Goal: Transaction & Acquisition: Purchase product/service

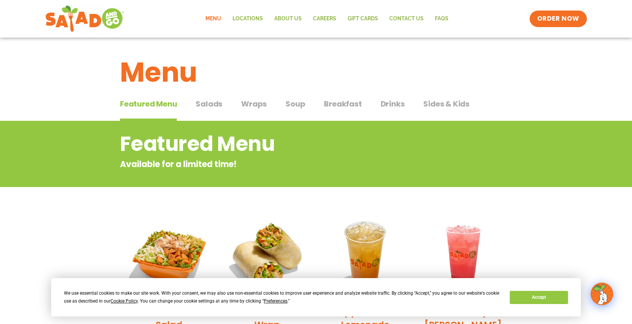
click at [209, 105] on span "Salads" at bounding box center [209, 103] width 27 height 11
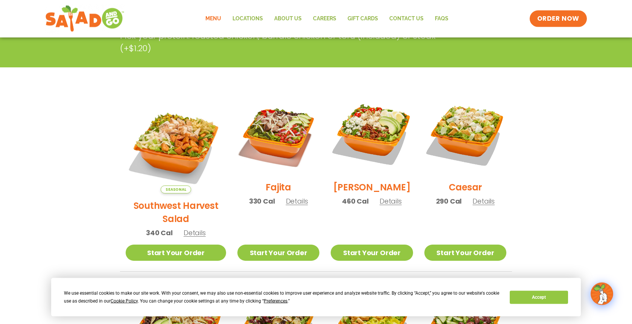
scroll to position [154, 0]
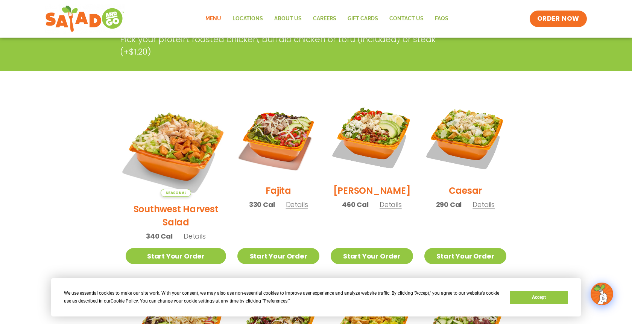
click at [166, 141] on img at bounding box center [176, 147] width 118 height 118
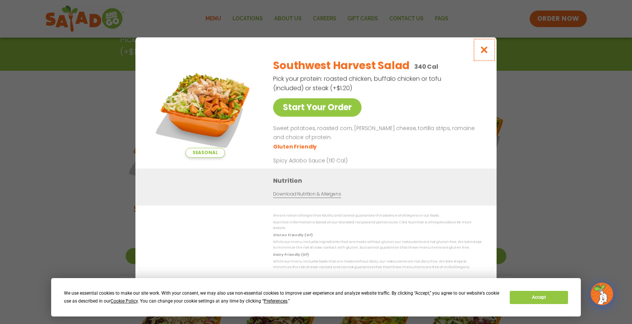
click at [484, 53] on icon "Close modal" at bounding box center [484, 50] width 9 height 8
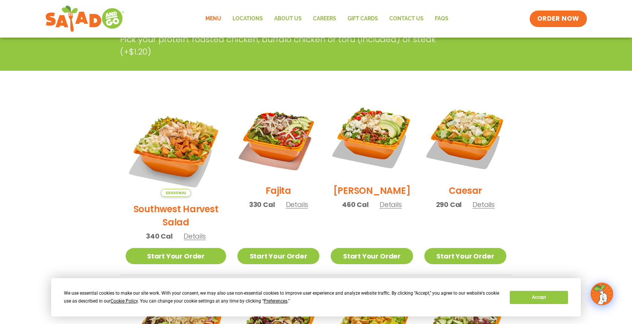
click at [186, 231] on span "Details" at bounding box center [195, 235] width 22 height 9
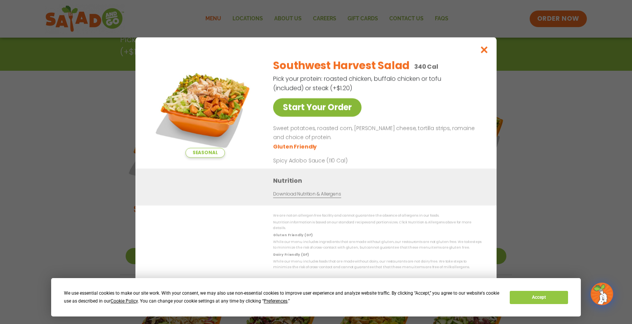
click at [320, 110] on link "Start Your Order" at bounding box center [317, 107] width 88 height 18
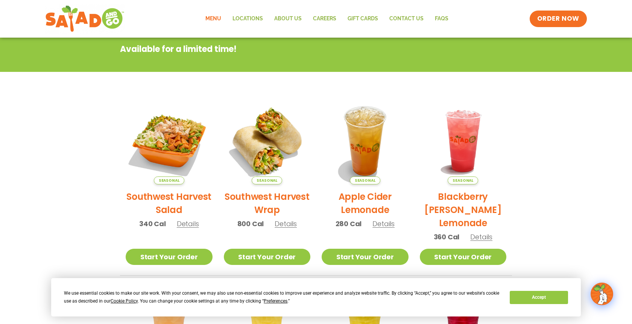
scroll to position [192, 0]
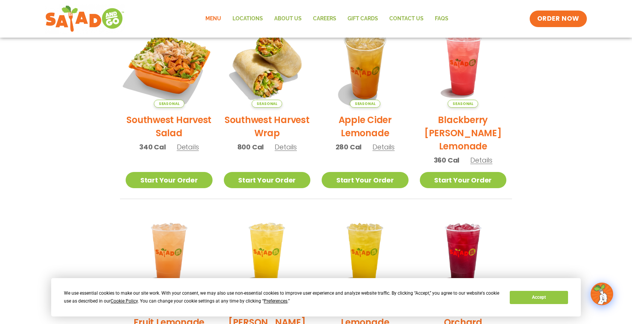
click at [169, 79] on img at bounding box center [169, 64] width 102 height 102
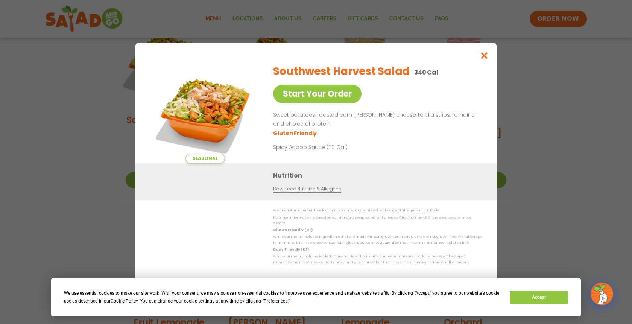
click at [169, 79] on img at bounding box center [204, 110] width 105 height 105
click at [481, 57] on icon "Close modal" at bounding box center [484, 56] width 9 height 8
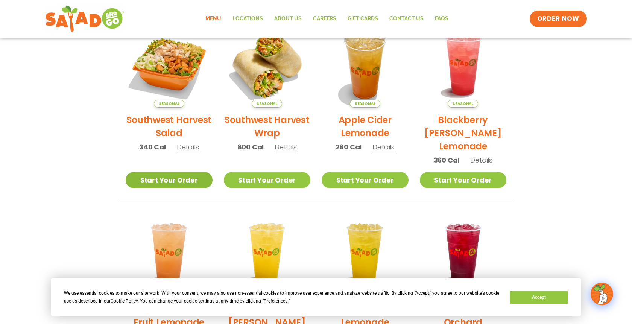
click at [161, 178] on link "Start Your Order" at bounding box center [169, 180] width 87 height 16
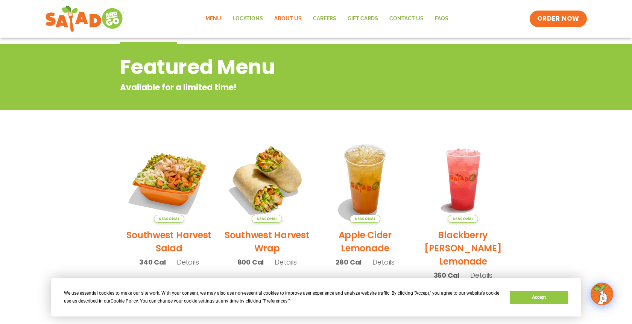
scroll to position [38, 0]
